Goal: Task Accomplishment & Management: Manage account settings

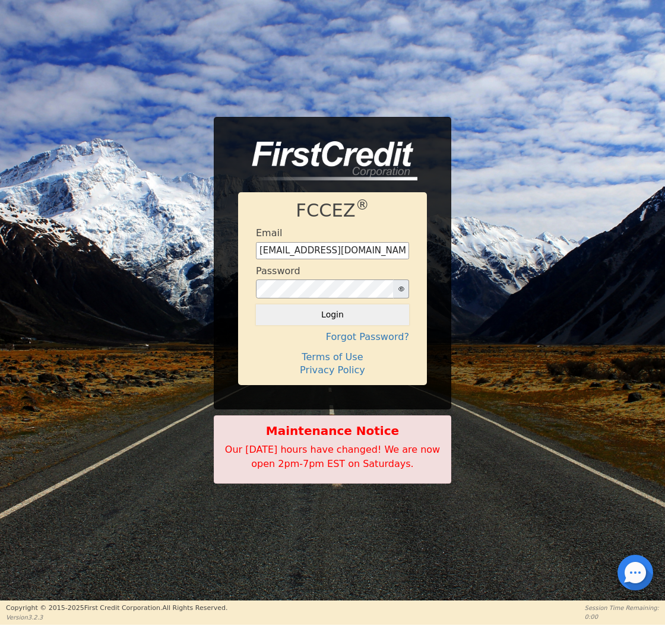
type input "[EMAIL_ADDRESS][DOMAIN_NAME]"
click at [332, 315] on button "Login" at bounding box center [332, 315] width 153 height 20
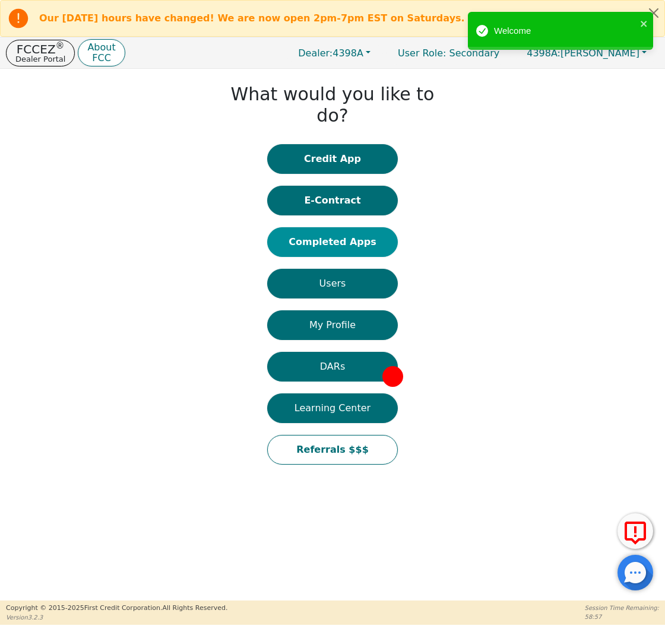
click at [372, 227] on button "Completed Apps" at bounding box center [332, 242] width 131 height 30
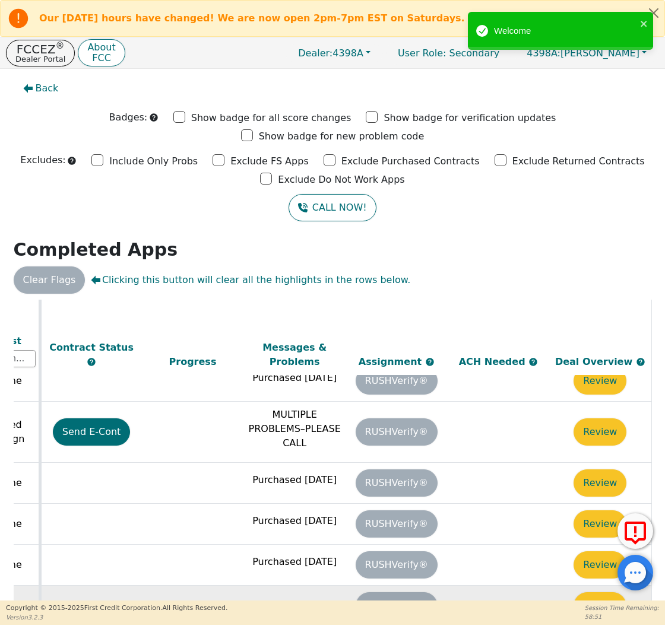
scroll to position [662, 664]
click at [579, 593] on button "Review" at bounding box center [600, 606] width 53 height 27
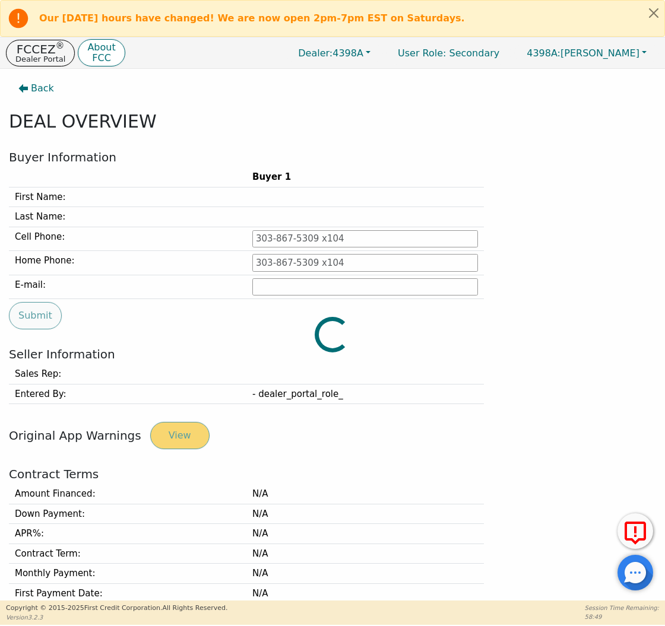
type input "[PHONE_NUMBER]"
type input "[EMAIL_ADDRESS][DOMAIN_NAME]"
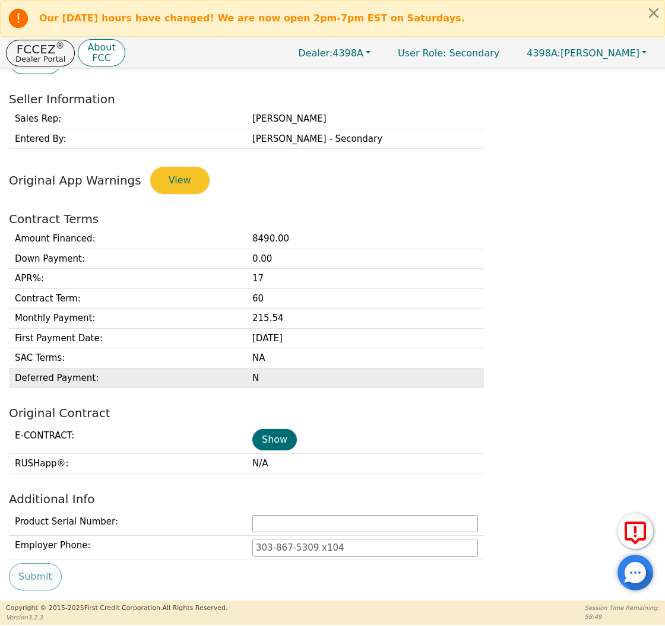
scroll to position [276, 0]
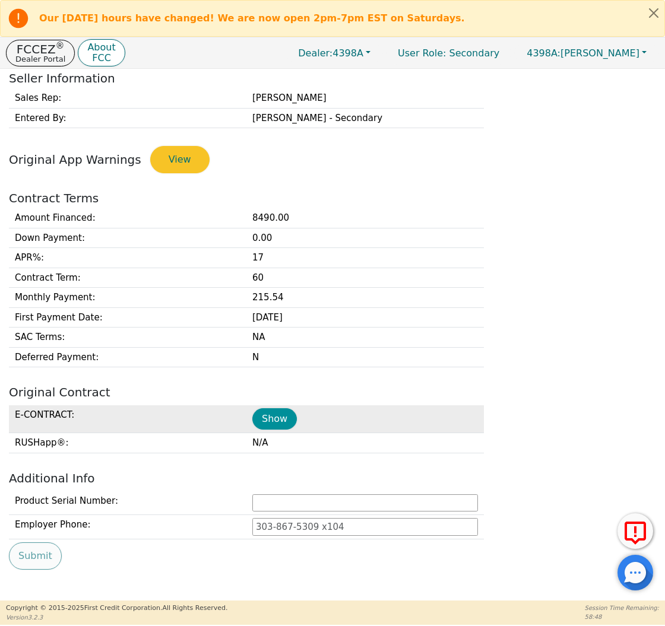
click at [278, 411] on button "Show" at bounding box center [274, 418] width 45 height 21
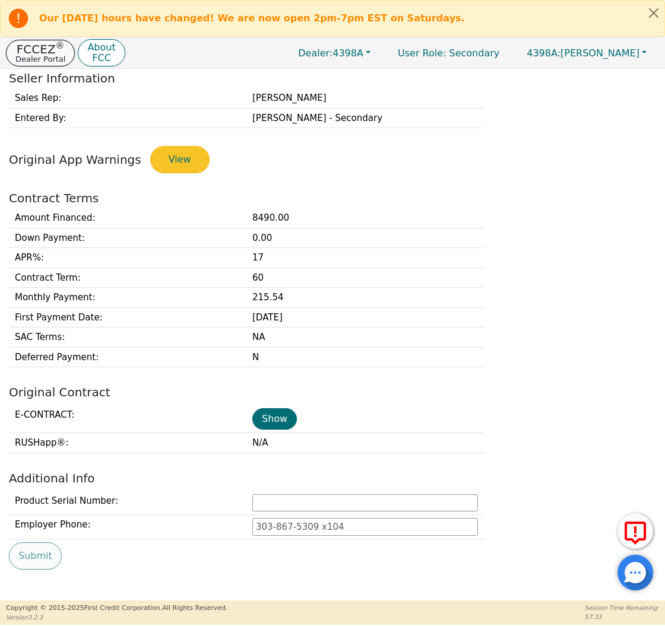
click at [40, 49] on p "FCCEZ ®" at bounding box center [40, 49] width 50 height 12
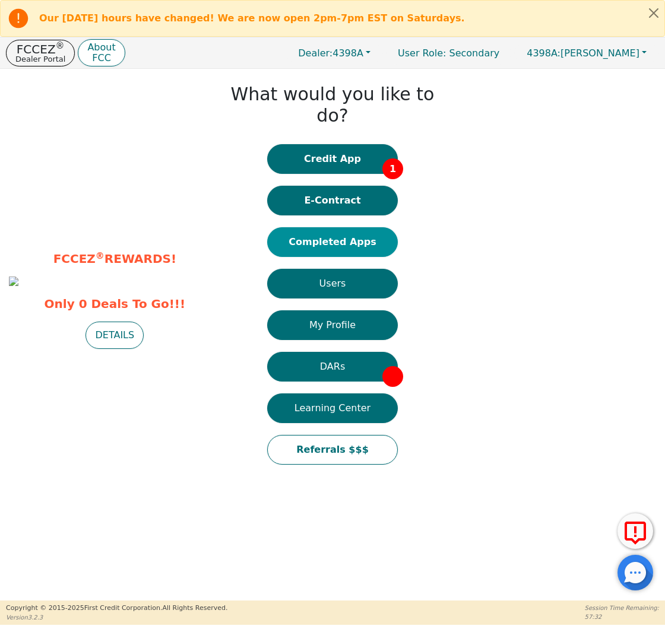
click at [339, 227] on button "Completed Apps" at bounding box center [332, 242] width 131 height 30
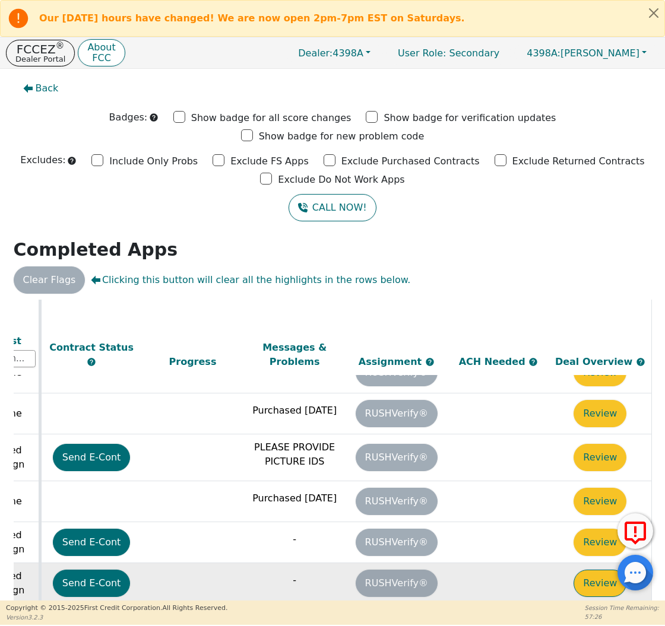
scroll to position [275, 664]
click at [606, 570] on button "Review" at bounding box center [600, 583] width 53 height 27
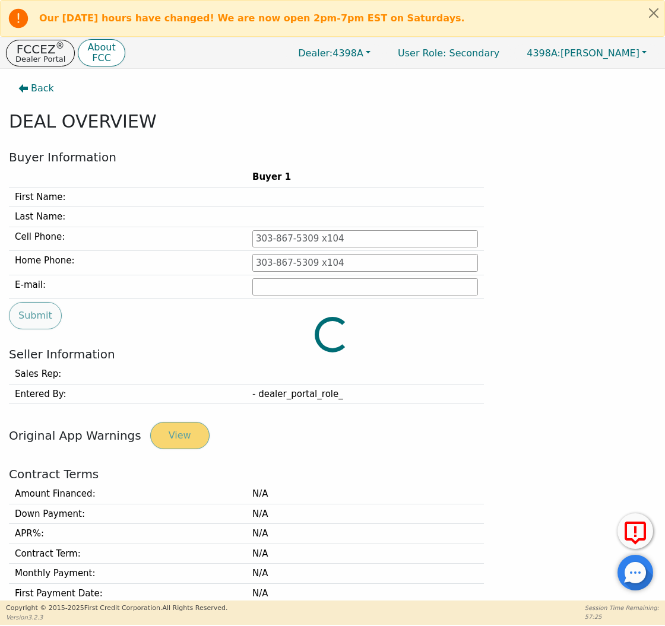
type input "[PHONE_NUMBER]"
type input "[PERSON_NAME][EMAIL_ADDRESS][PERSON_NAME][DOMAIN_NAME]"
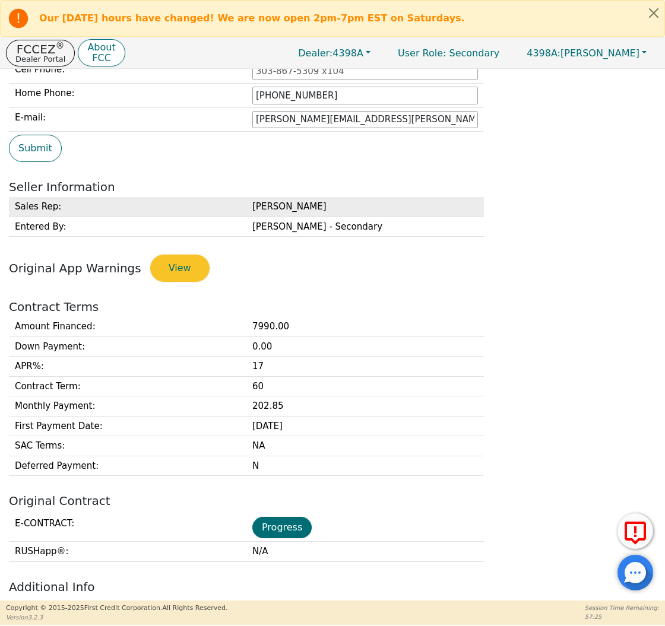
scroll to position [187, 0]
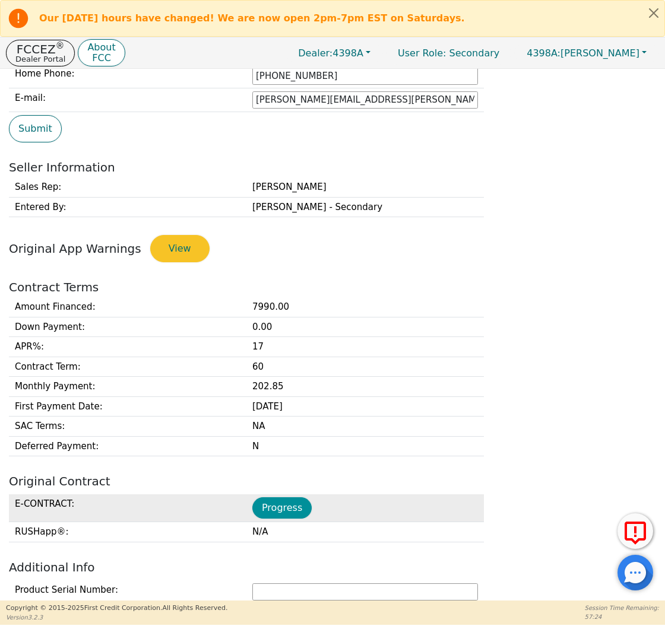
click at [294, 502] on button "Progress" at bounding box center [281, 508] width 59 height 21
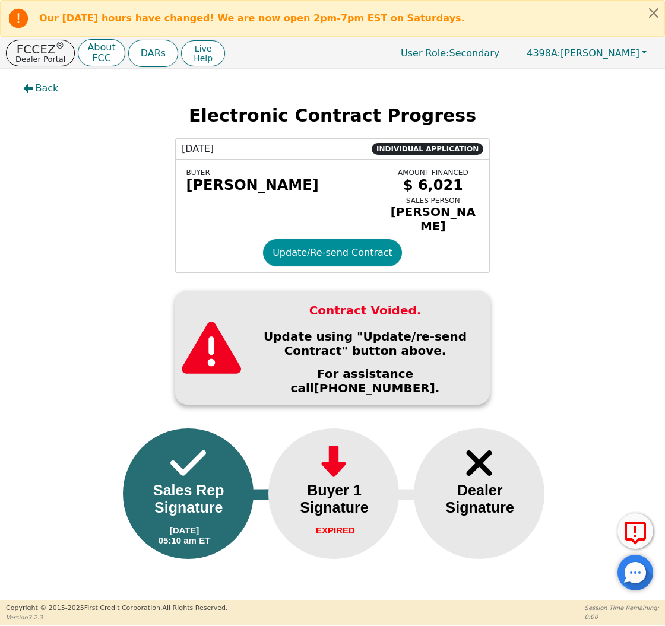
click at [342, 245] on button "Update/Re-send Contract" at bounding box center [332, 252] width 139 height 27
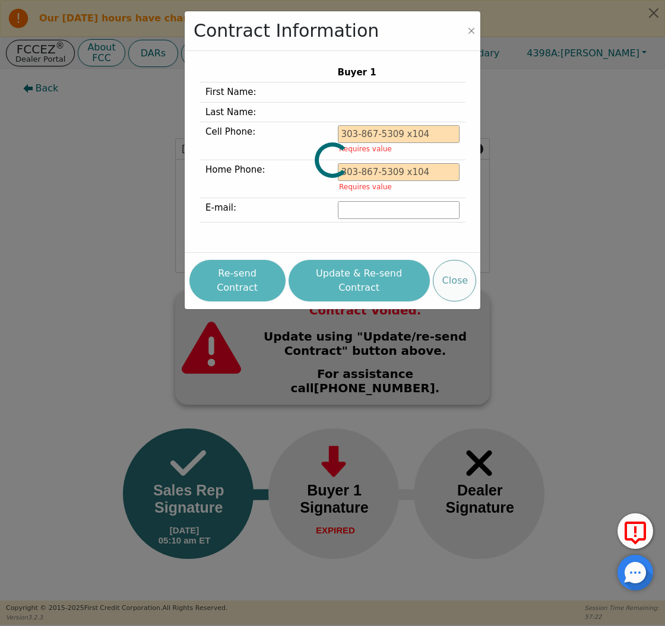
type input "[PHONE_NUMBER]"
type input "[PERSON_NAME][EMAIL_ADDRESS][PERSON_NAME][DOMAIN_NAME]"
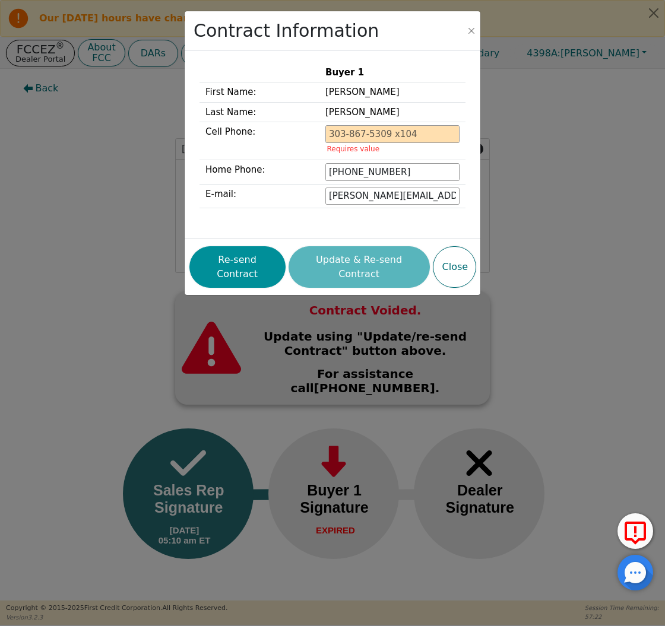
click at [257, 254] on button "Re-send Contract" at bounding box center [237, 267] width 96 height 42
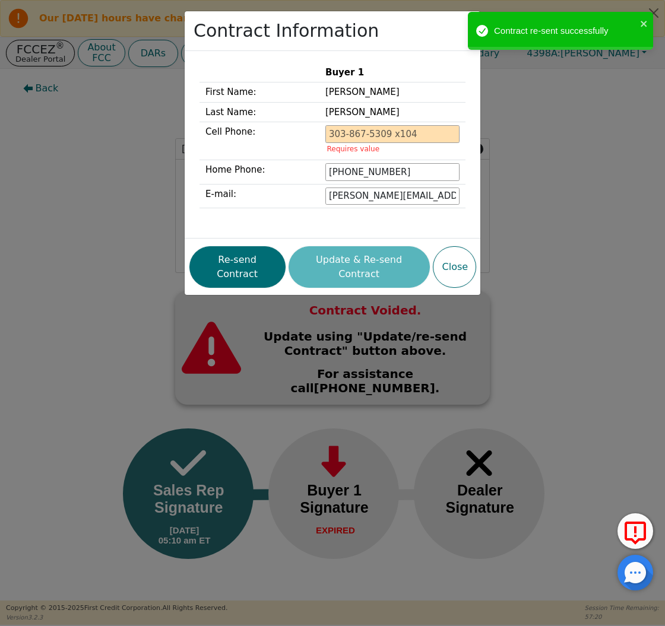
click at [127, 170] on div "Contract Information Buyer 1 First Name: [PERSON_NAME] Last Name: [PERSON_NAME]…" at bounding box center [332, 313] width 665 height 626
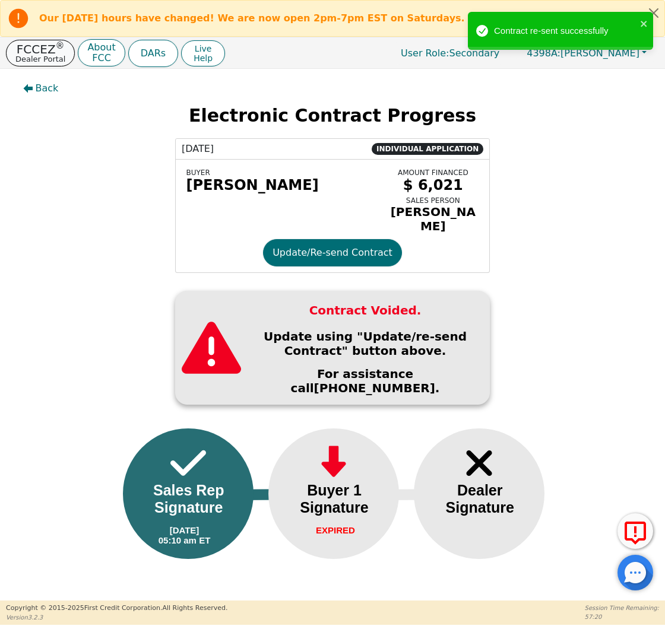
click at [45, 47] on p "FCCEZ ®" at bounding box center [40, 49] width 50 height 12
